Goal: Task Accomplishment & Management: Use online tool/utility

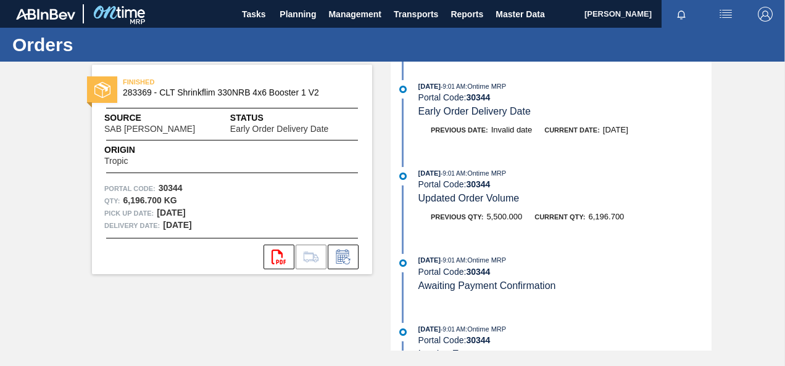
scroll to position [247, 0]
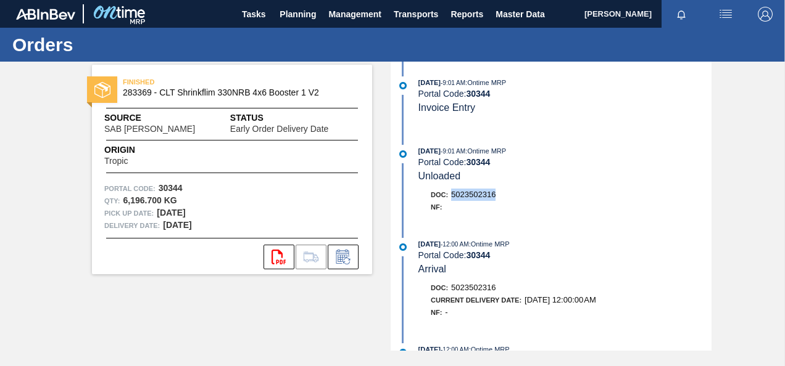
click at [222, 51] on h1 "Orders" at bounding box center [121, 45] width 219 height 14
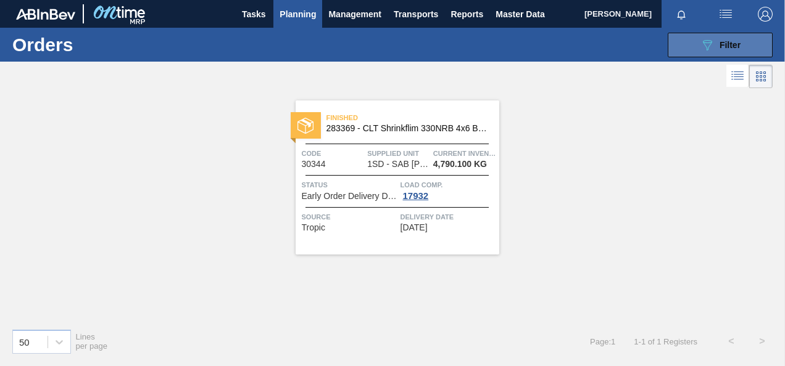
click at [687, 33] on button "089F7B8B-B2A5-4AFE-B5C0-19BA573D28AC Filter" at bounding box center [719, 45] width 105 height 25
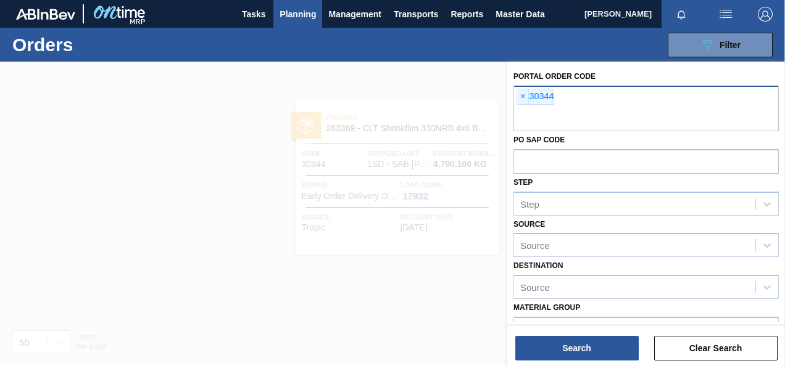
click at [522, 96] on span "×" at bounding box center [523, 96] width 12 height 15
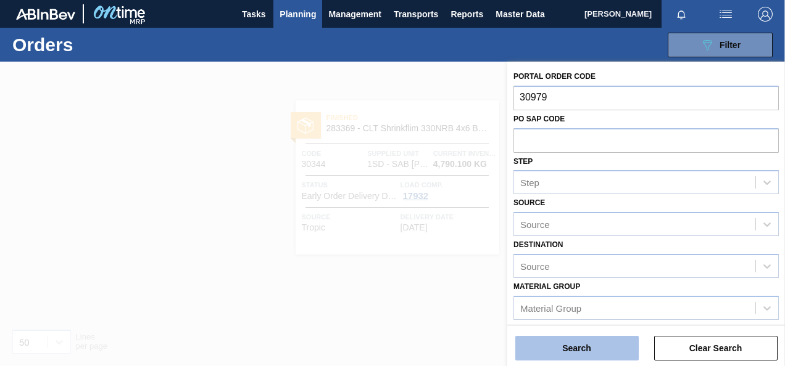
type input "30979"
click at [588, 349] on button "Search" at bounding box center [576, 348] width 123 height 25
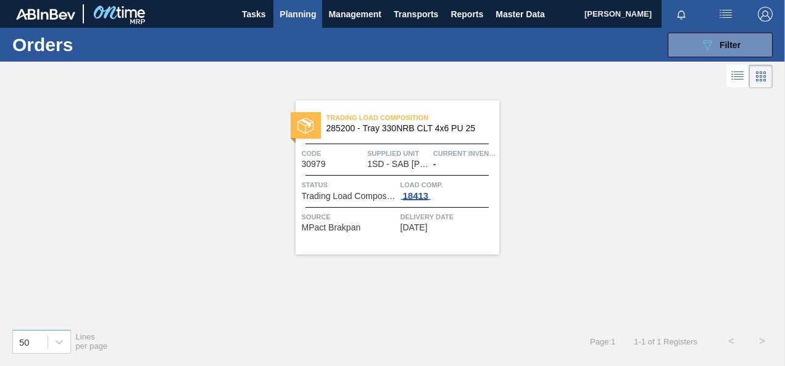
click at [413, 192] on div "18413" at bounding box center [415, 196] width 31 height 10
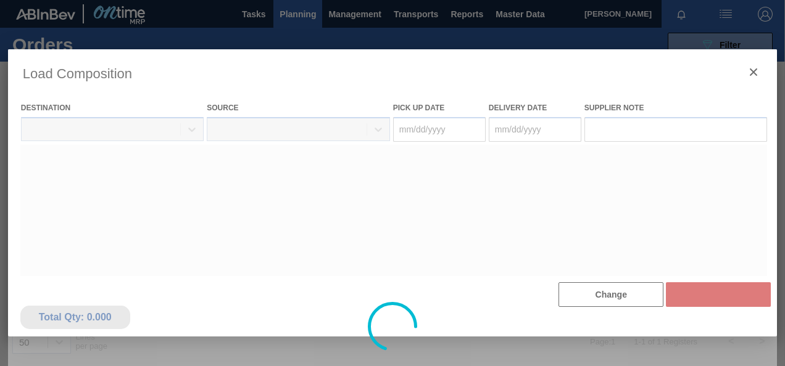
type Date "[DATE]"
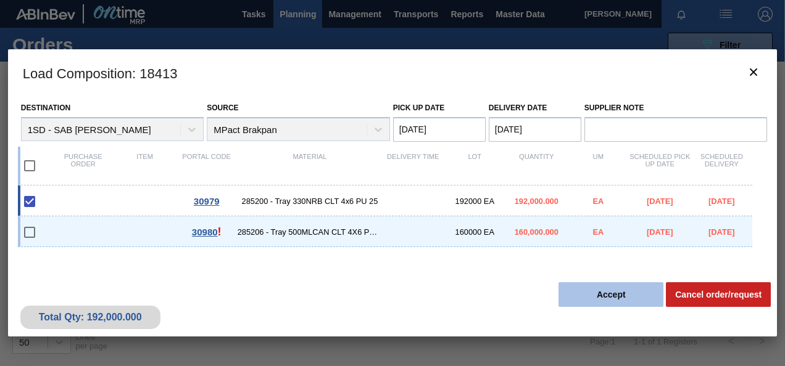
click at [624, 292] on button "Accept" at bounding box center [610, 294] width 105 height 25
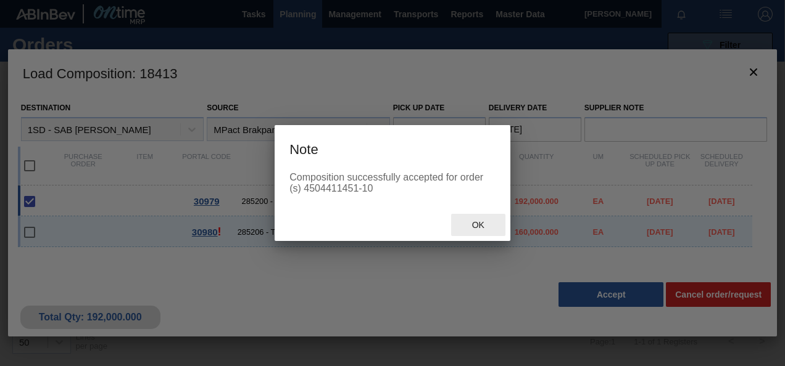
click at [477, 225] on span "Ok" at bounding box center [478, 225] width 32 height 10
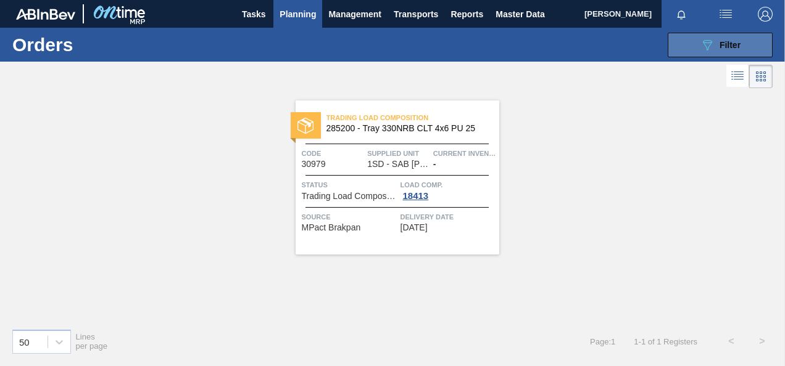
click at [691, 36] on button "089F7B8B-B2A5-4AFE-B5C0-19BA573D28AC Filter" at bounding box center [719, 45] width 105 height 25
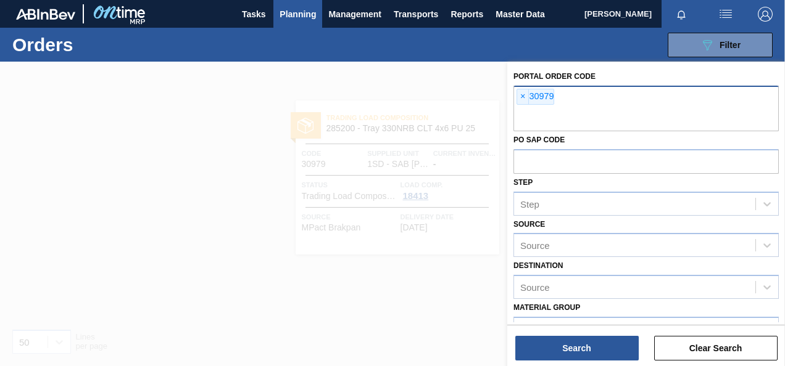
click at [521, 96] on span "×" at bounding box center [523, 96] width 12 height 15
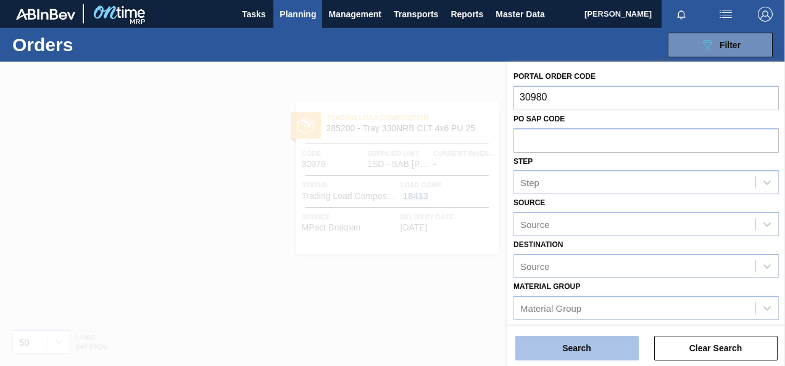
type input "30980"
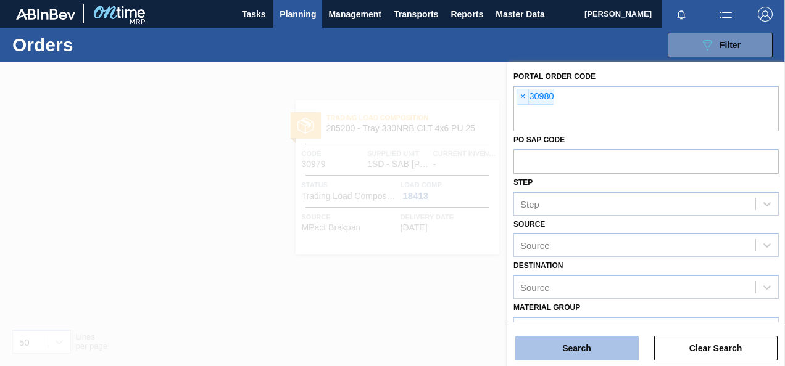
click at [595, 345] on button "Search" at bounding box center [576, 348] width 123 height 25
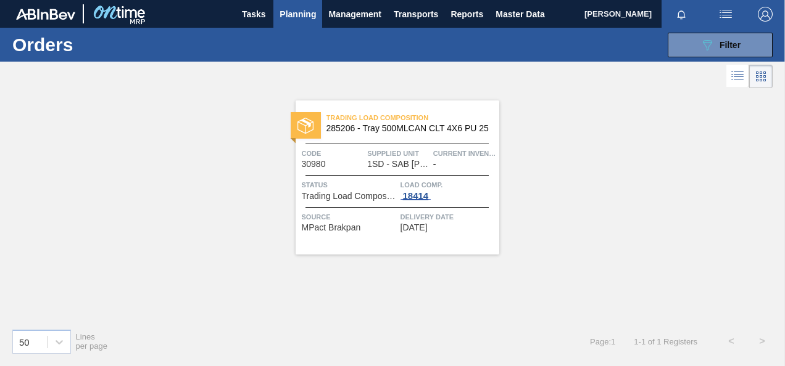
click at [410, 196] on div "18414" at bounding box center [415, 196] width 31 height 10
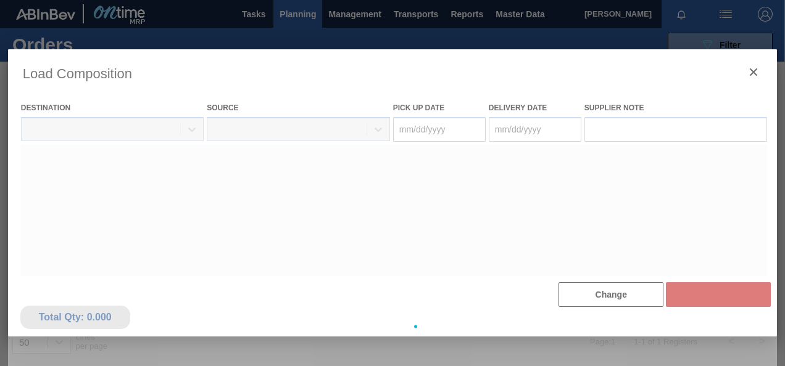
type Date "[DATE]"
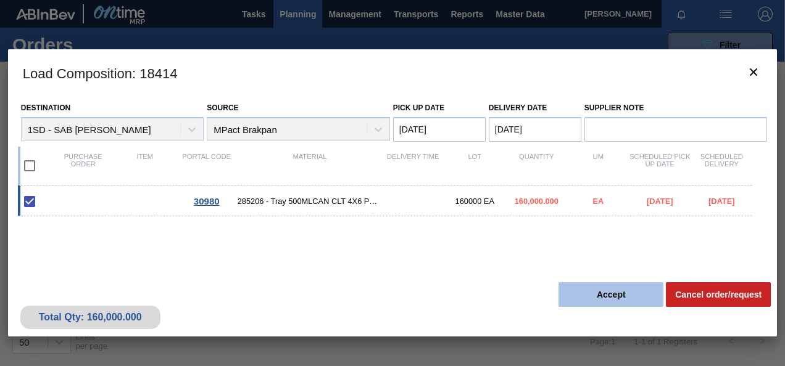
click at [600, 301] on button "Accept" at bounding box center [610, 294] width 105 height 25
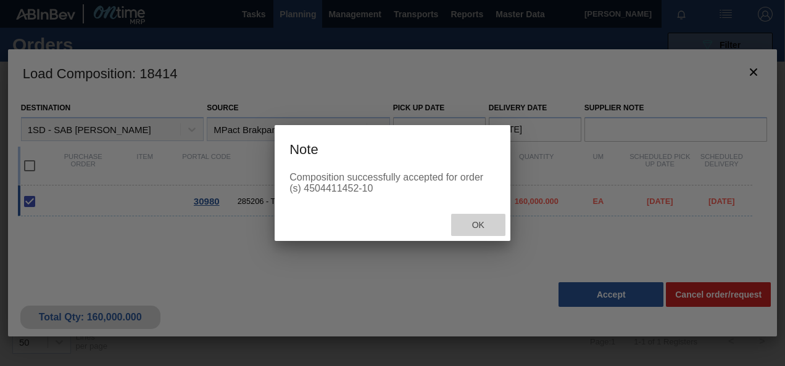
click at [491, 229] on span "Ok" at bounding box center [478, 225] width 32 height 10
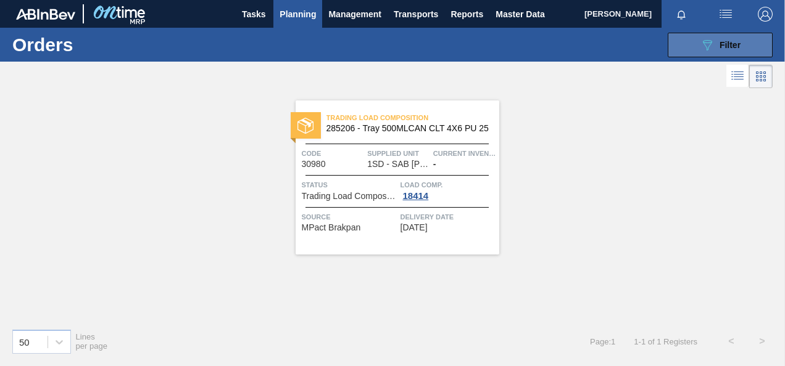
click at [696, 33] on button "089F7B8B-B2A5-4AFE-B5C0-19BA573D28AC Filter" at bounding box center [719, 45] width 105 height 25
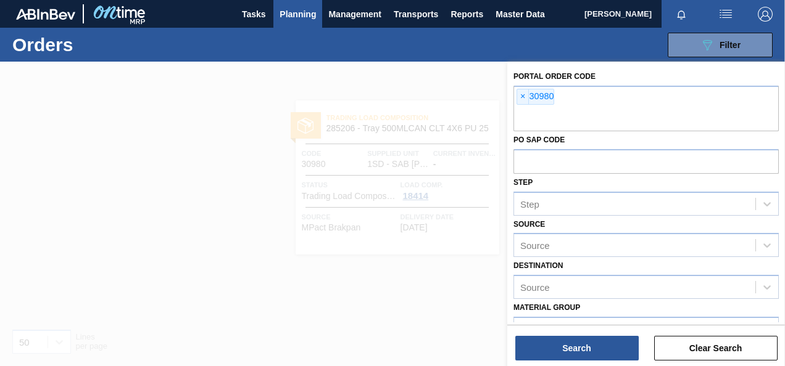
click at [453, 335] on div at bounding box center [392, 245] width 785 height 366
